Goal: Task Accomplishment & Management: Manage account settings

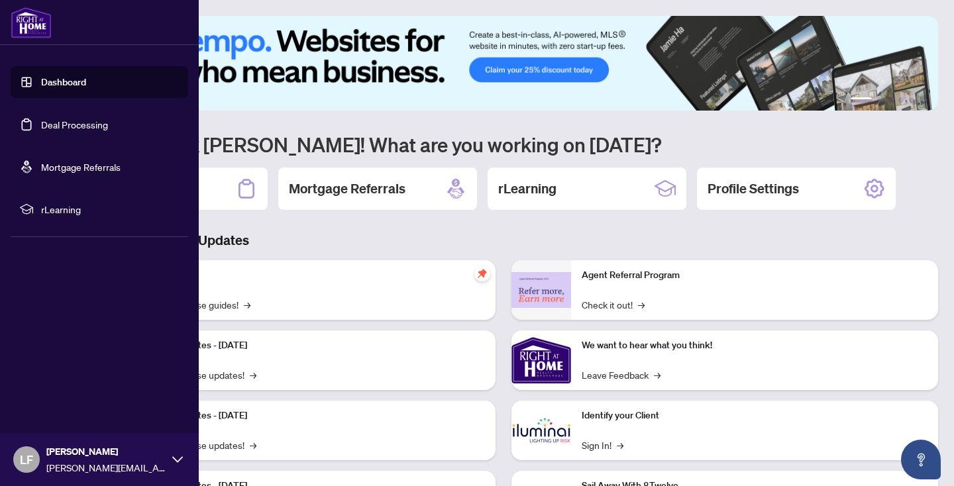
click at [108, 126] on link "Deal Processing" at bounding box center [74, 125] width 67 height 12
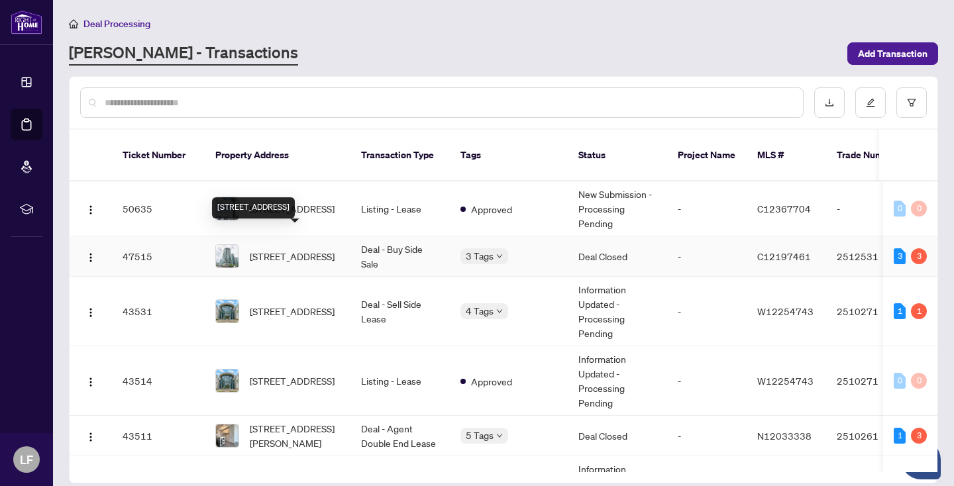
click at [334, 249] on span "[STREET_ADDRESS]" at bounding box center [292, 256] width 85 height 15
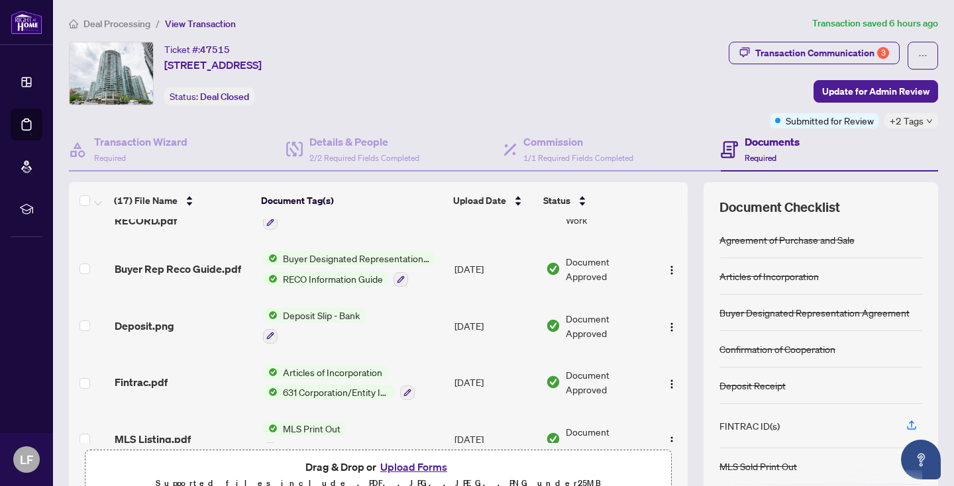
scroll to position [727, 0]
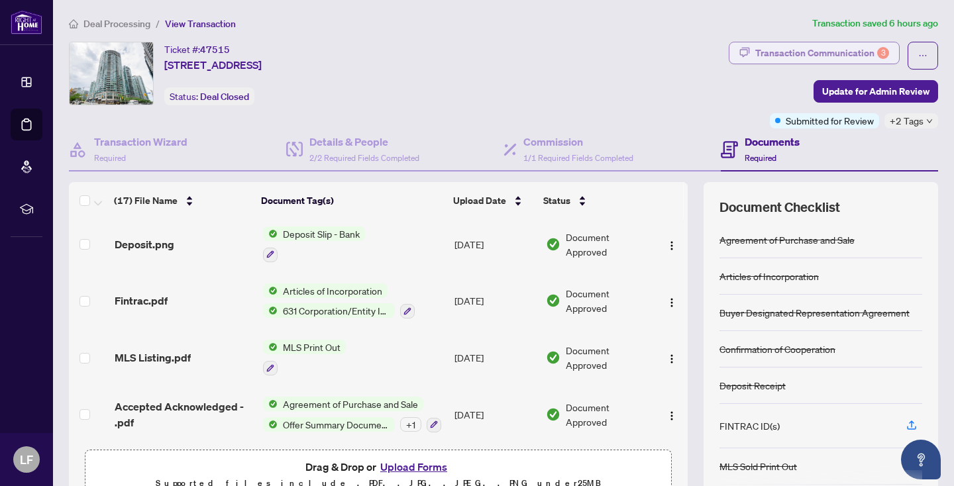
click at [840, 51] on div "Transaction Communication 3" at bounding box center [822, 52] width 134 height 21
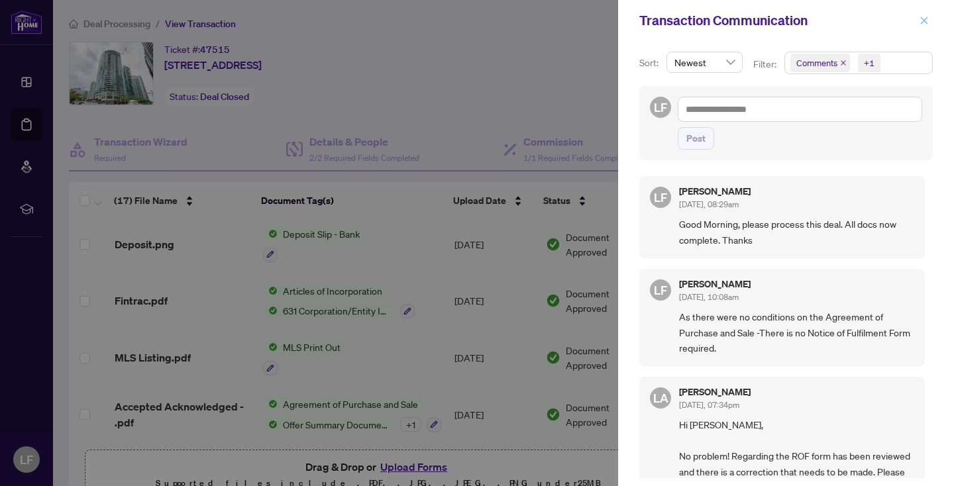
click at [923, 19] on icon "close" at bounding box center [923, 20] width 9 height 9
